Goal: Task Accomplishment & Management: Manage account settings

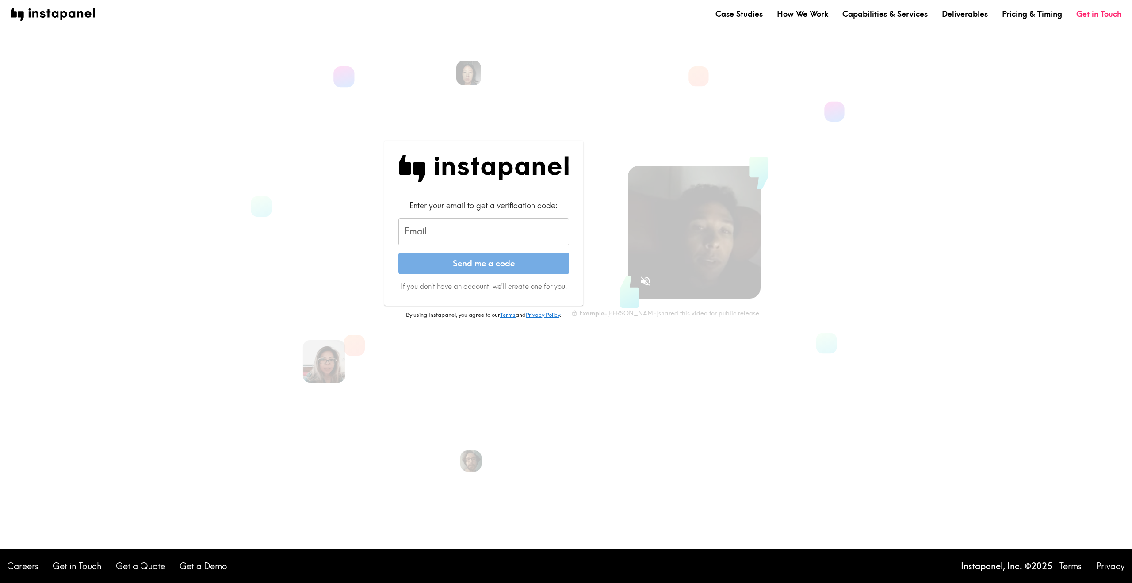
click at [502, 228] on input "Email" at bounding box center [484, 231] width 171 height 27
type input "[PERSON_NAME][EMAIL_ADDRESS][DOMAIN_NAME]"
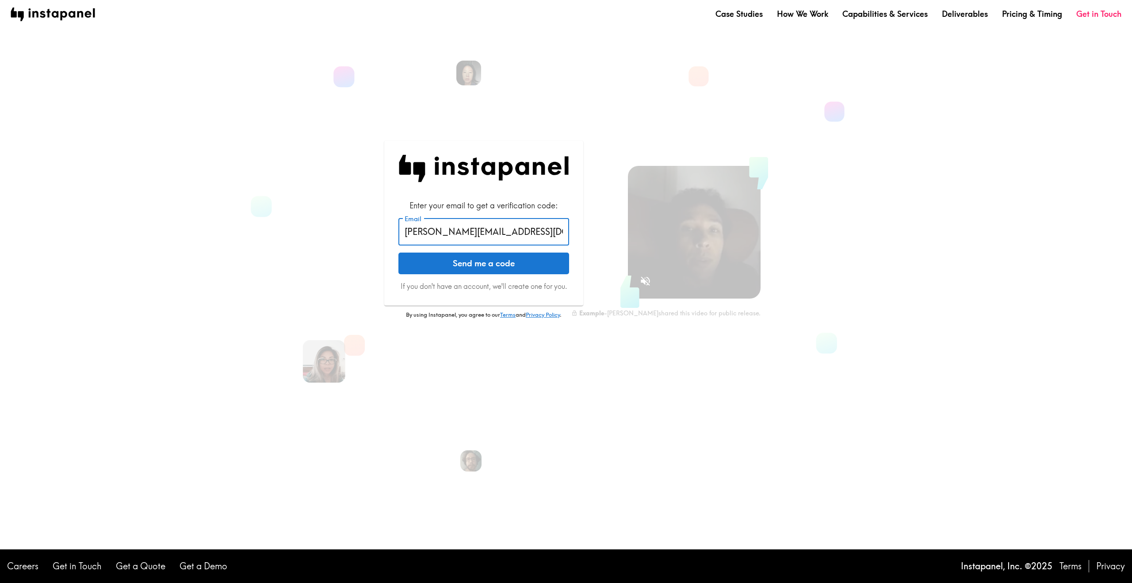
click at [399, 253] on button "Send me a code" at bounding box center [484, 264] width 171 height 22
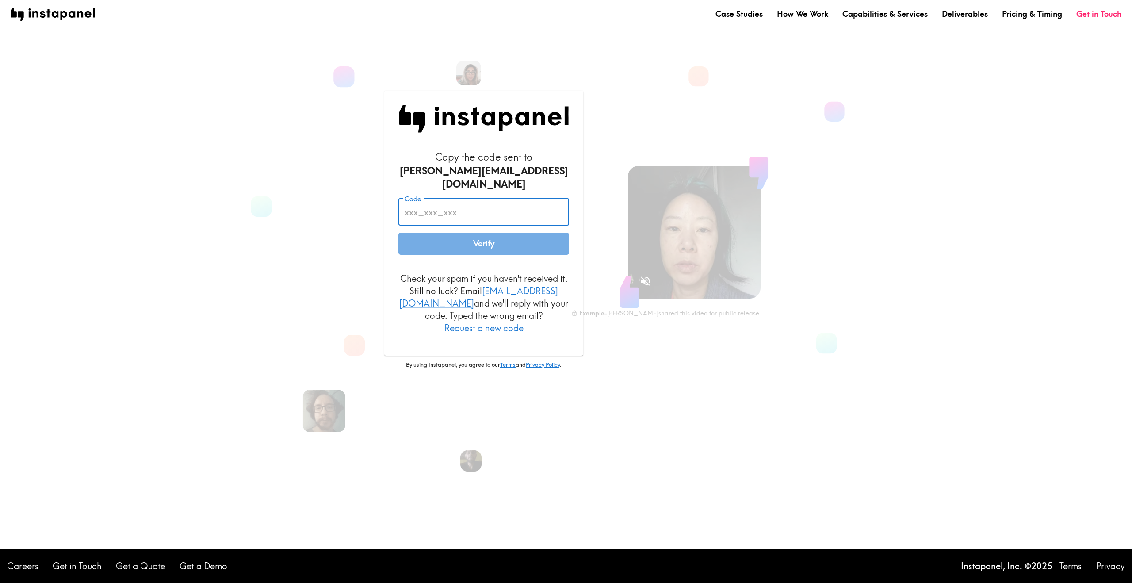
click at [442, 217] on input "Code" at bounding box center [484, 211] width 171 height 27
paste input "B36_PEL_BHi"
type input "B36_PEL_BHi"
click at [460, 243] on button "Verify" at bounding box center [484, 244] width 171 height 22
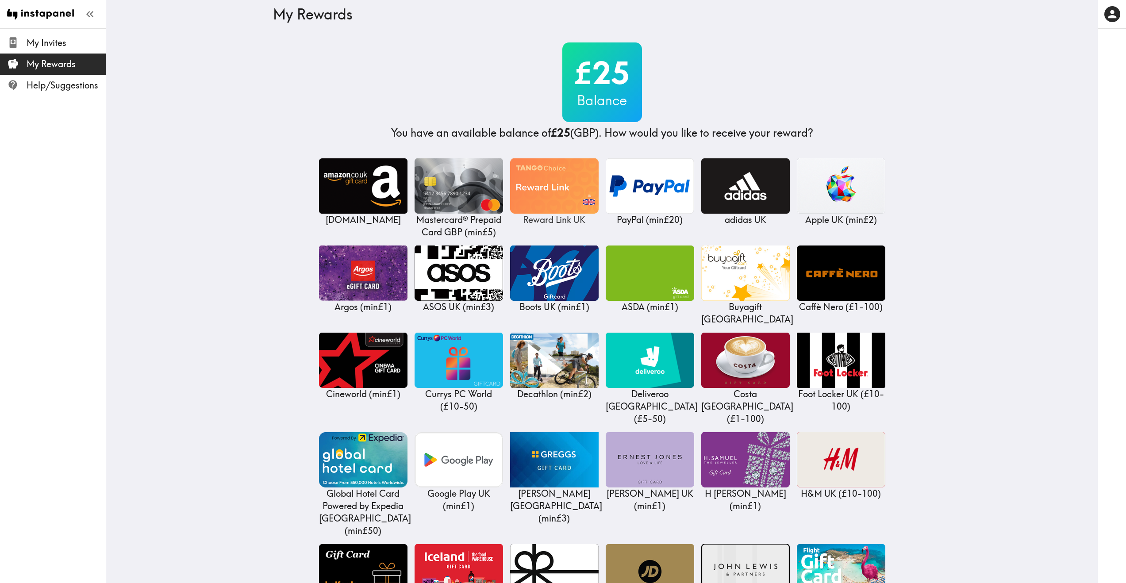
click at [529, 179] on img at bounding box center [554, 185] width 88 height 55
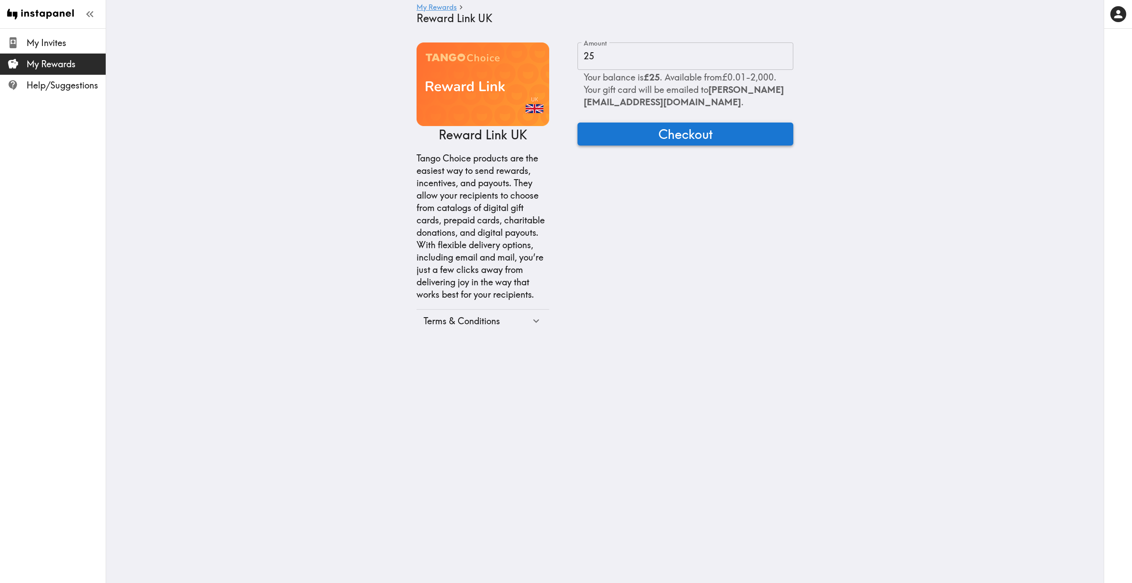
click at [695, 143] on span "Checkout" at bounding box center [686, 134] width 54 height 18
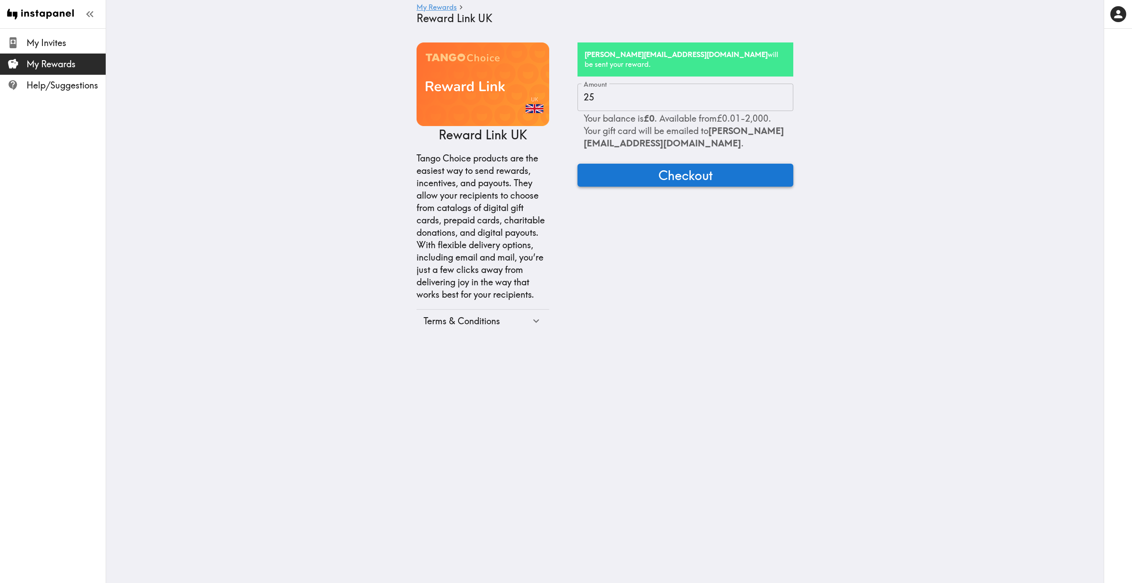
click at [713, 184] on span "Checkout" at bounding box center [686, 175] width 54 height 18
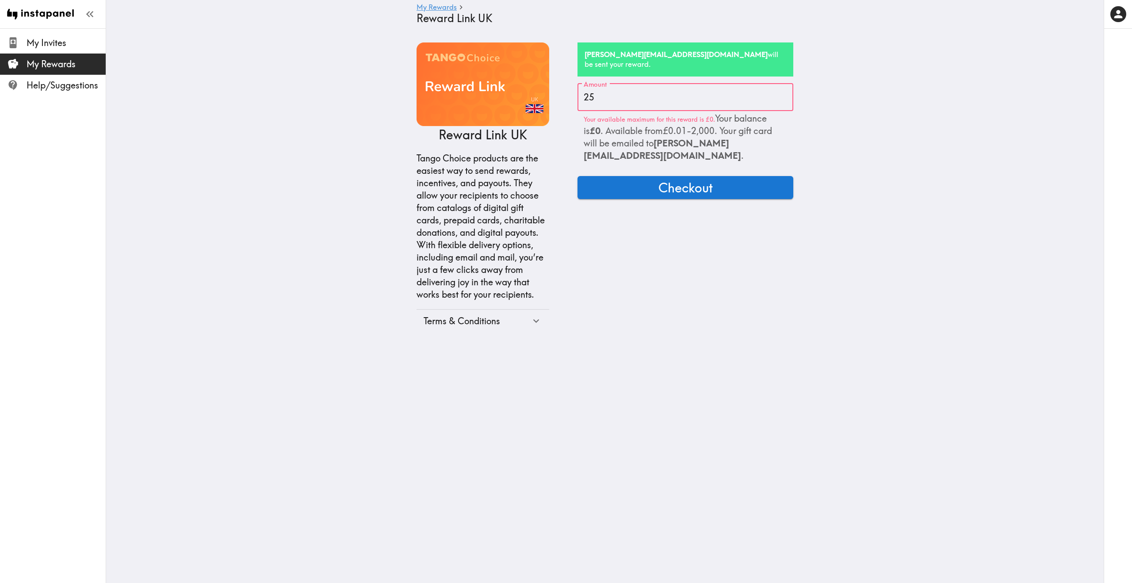
click at [895, 119] on main "My Rewards Reward Link UK Reward Link UK Tango Choice products are the easiest …" at bounding box center [605, 187] width 998 height 318
